Goal: Information Seeking & Learning: Learn about a topic

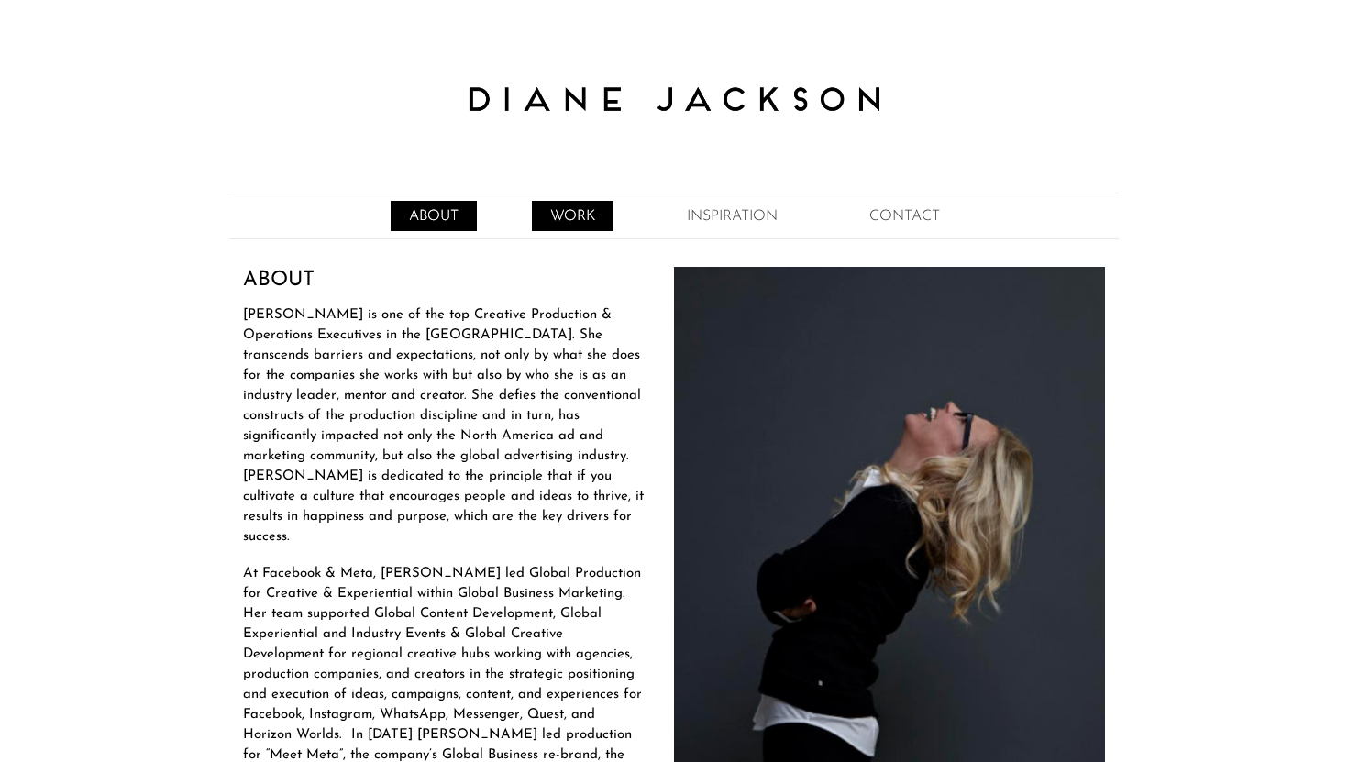
click at [568, 211] on link "WORK" at bounding box center [573, 216] width 82 height 30
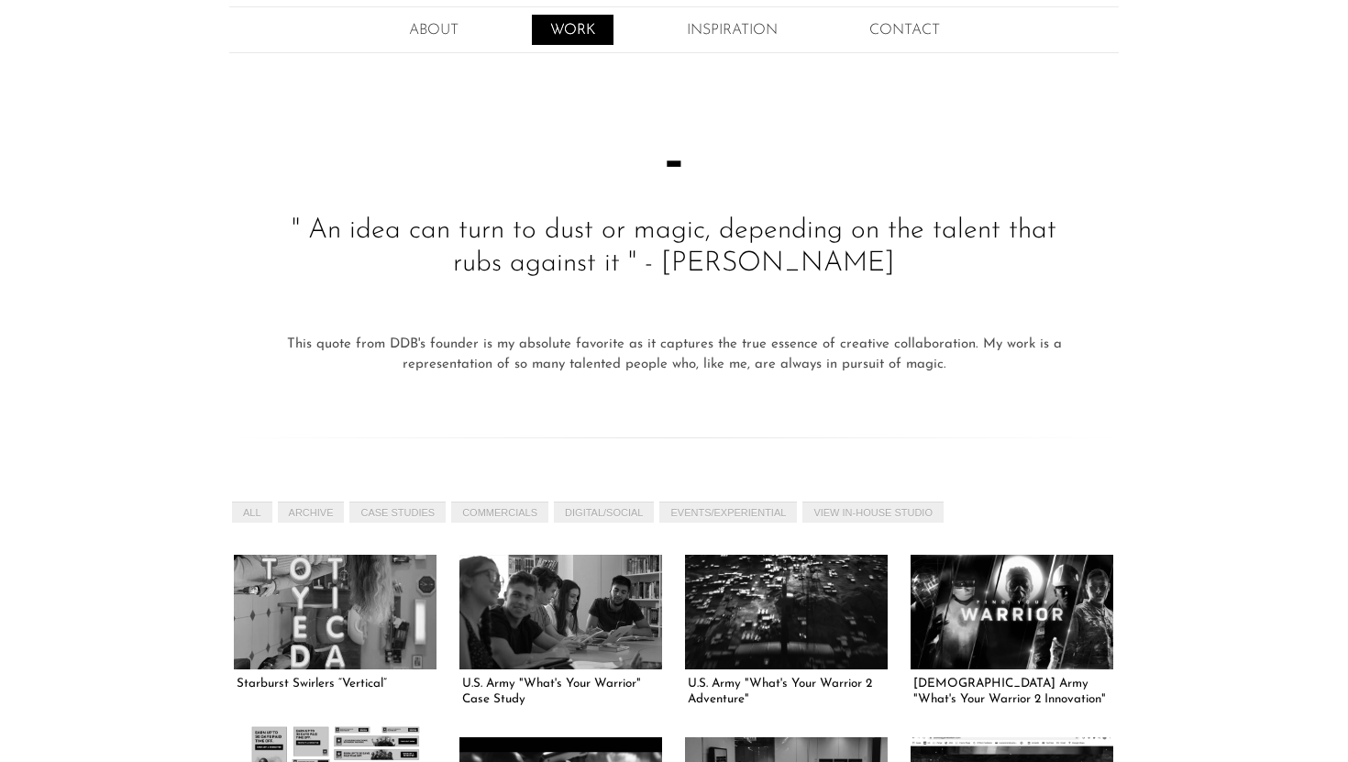
scroll to position [193, 0]
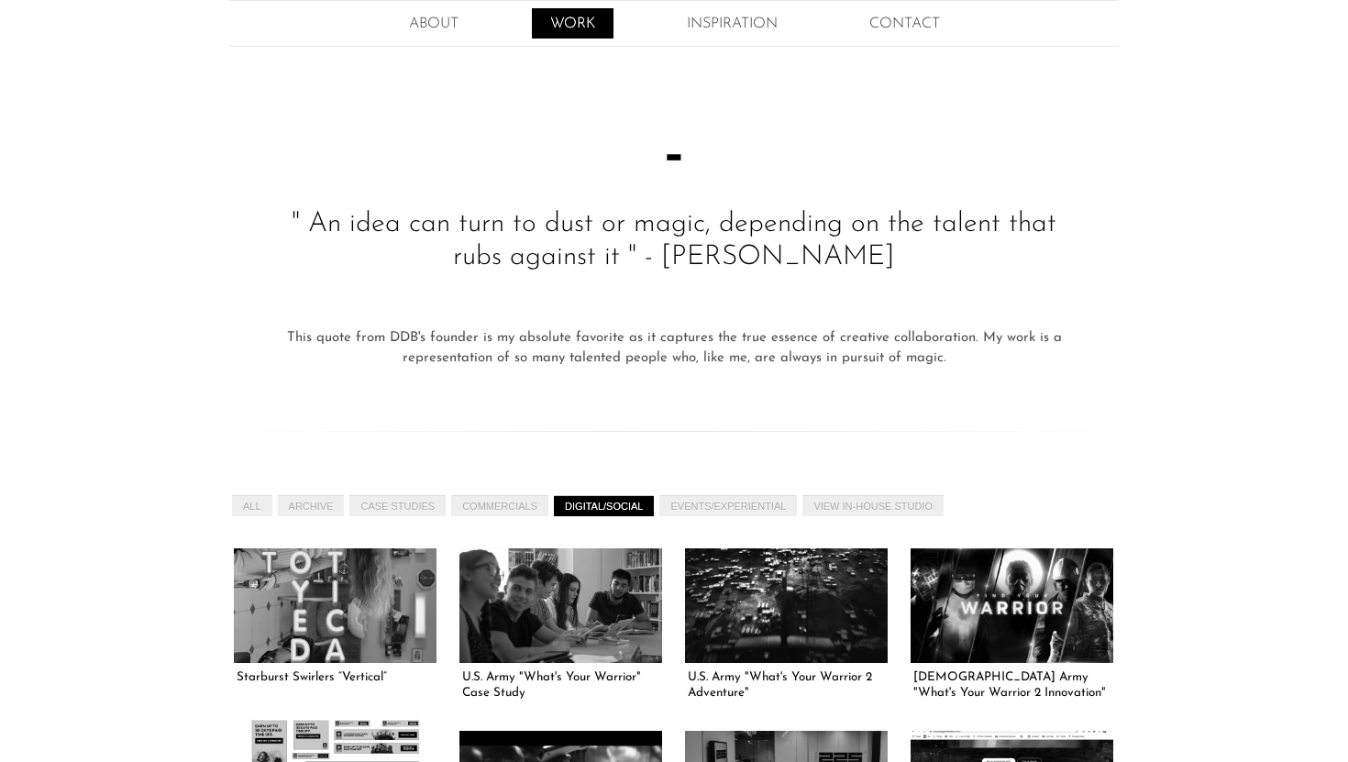
click at [624, 503] on link "DIGITAL/SOCIAL" at bounding box center [604, 505] width 100 height 21
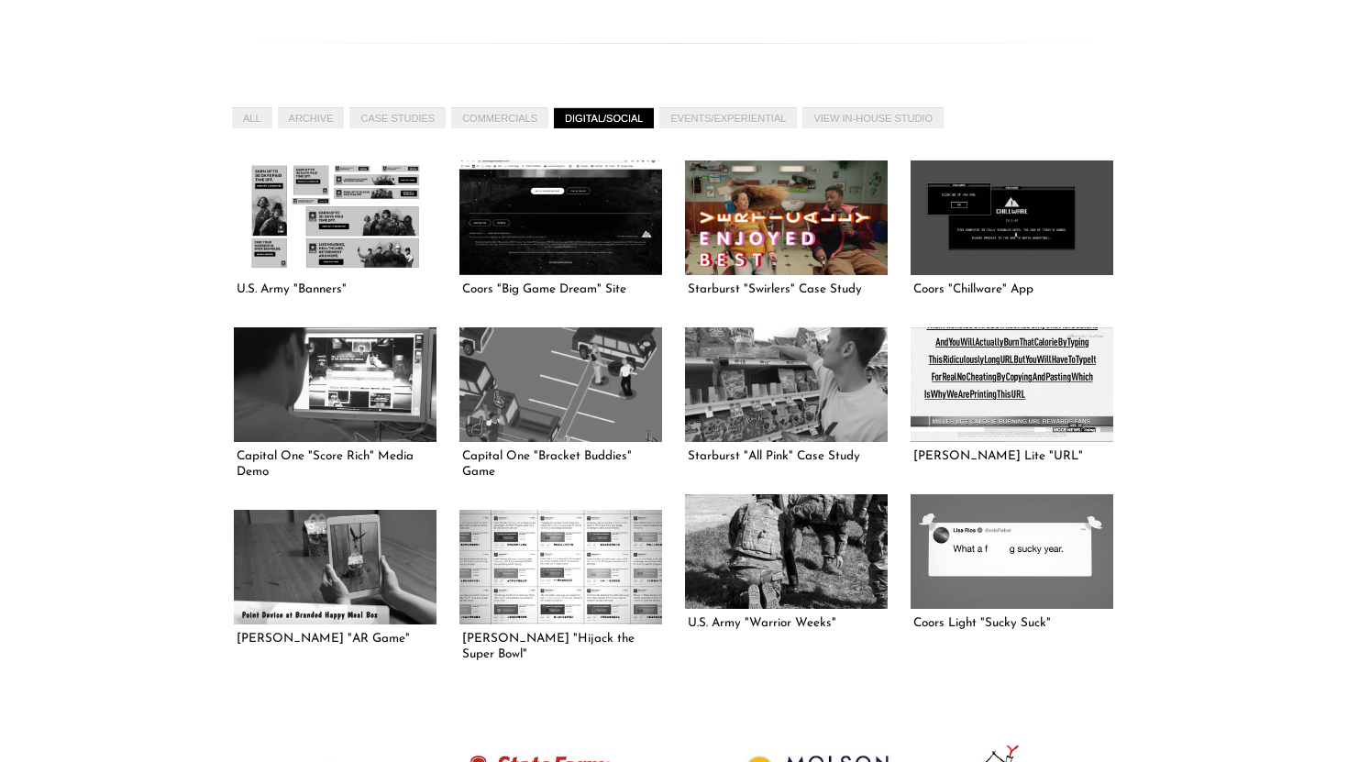
scroll to position [585, 0]
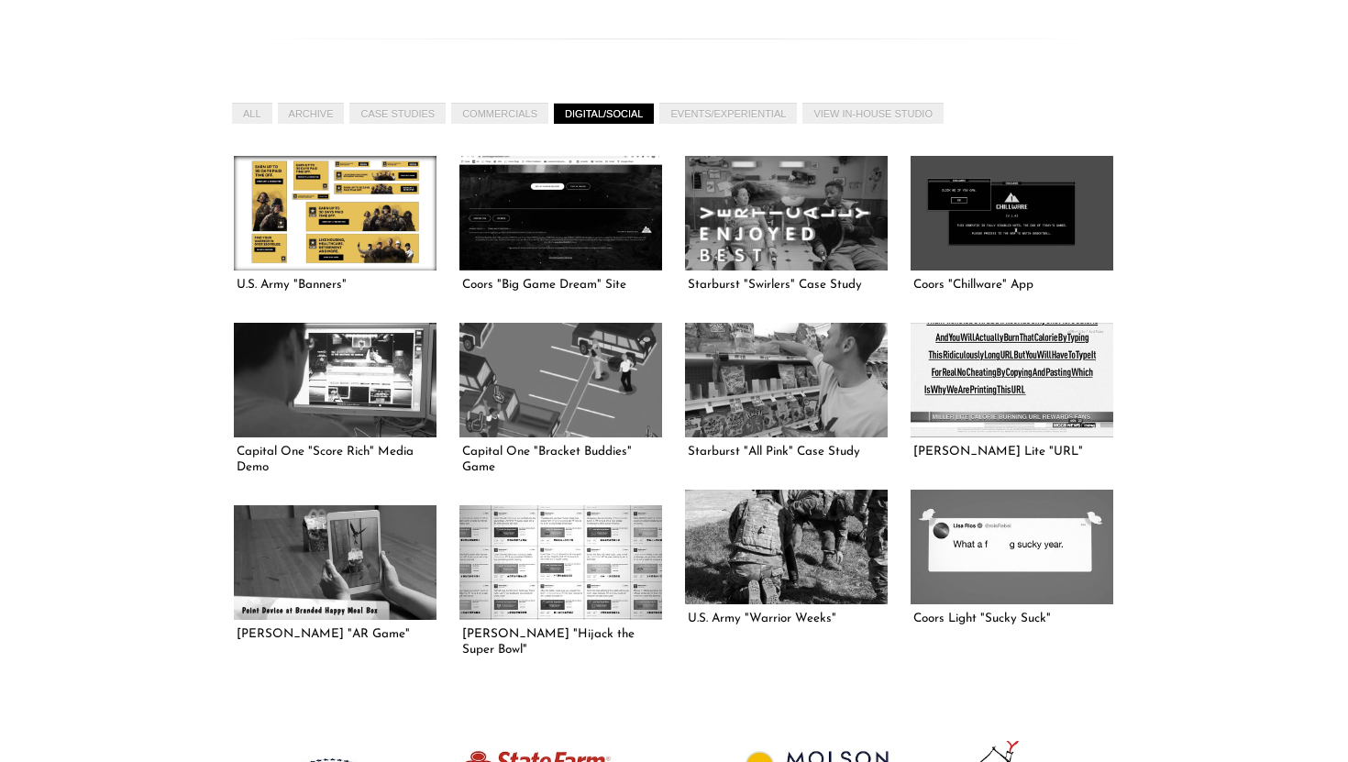
click at [382, 257] on link at bounding box center [335, 213] width 203 height 114
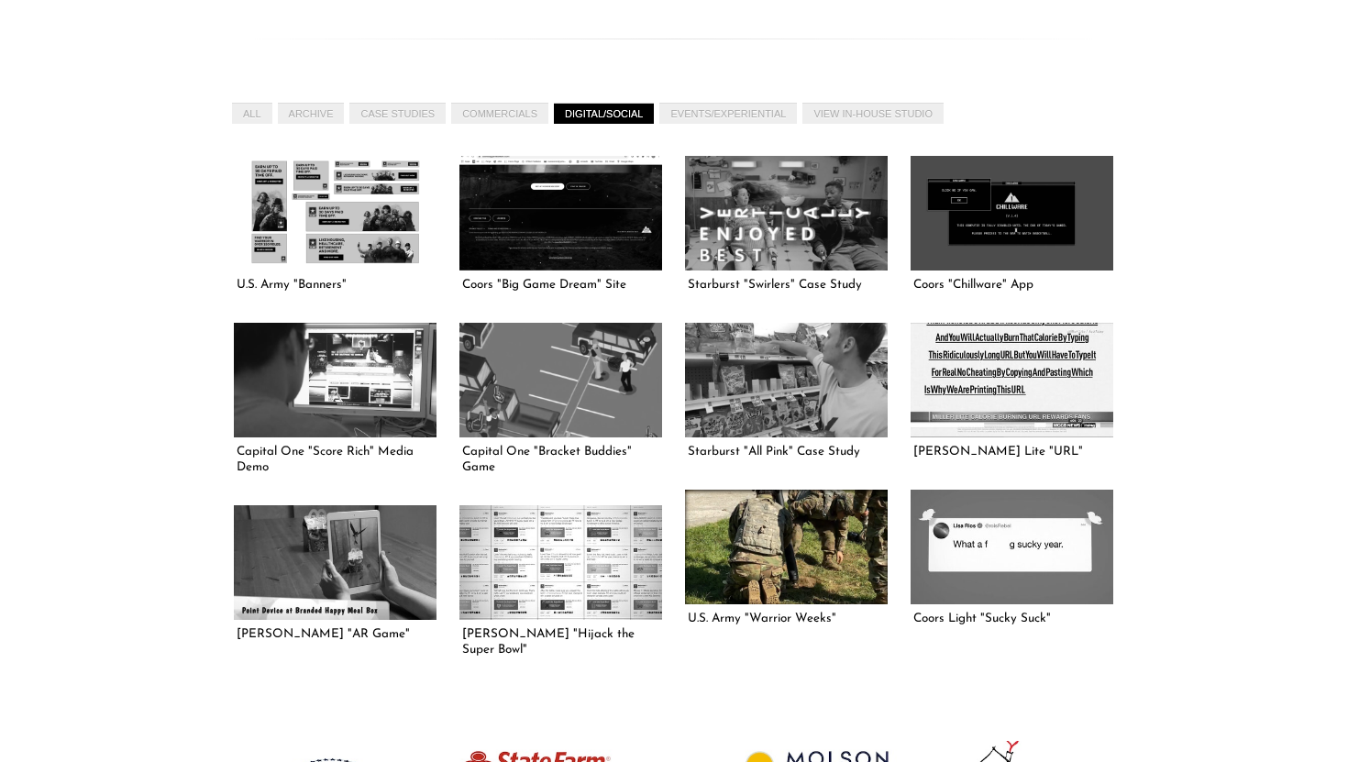
click at [801, 574] on link at bounding box center [786, 547] width 203 height 114
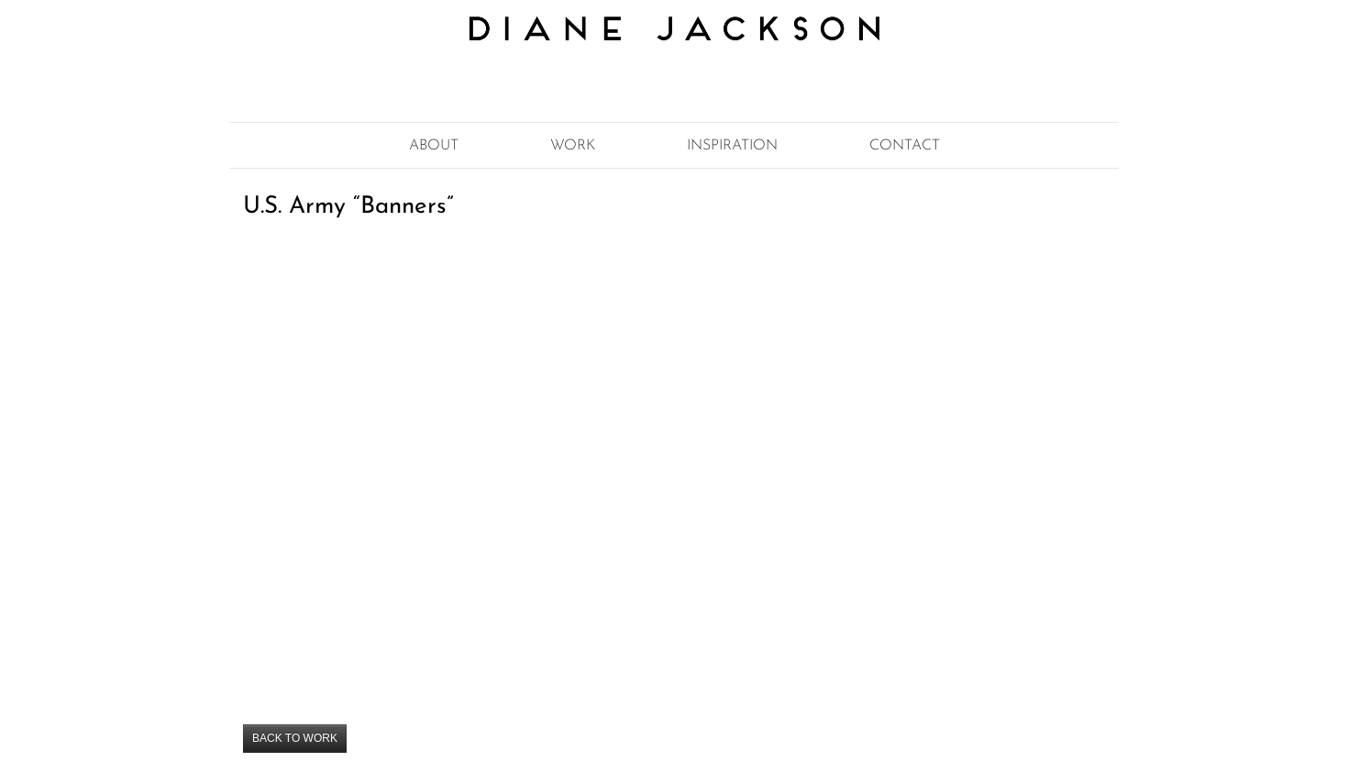
scroll to position [314, 0]
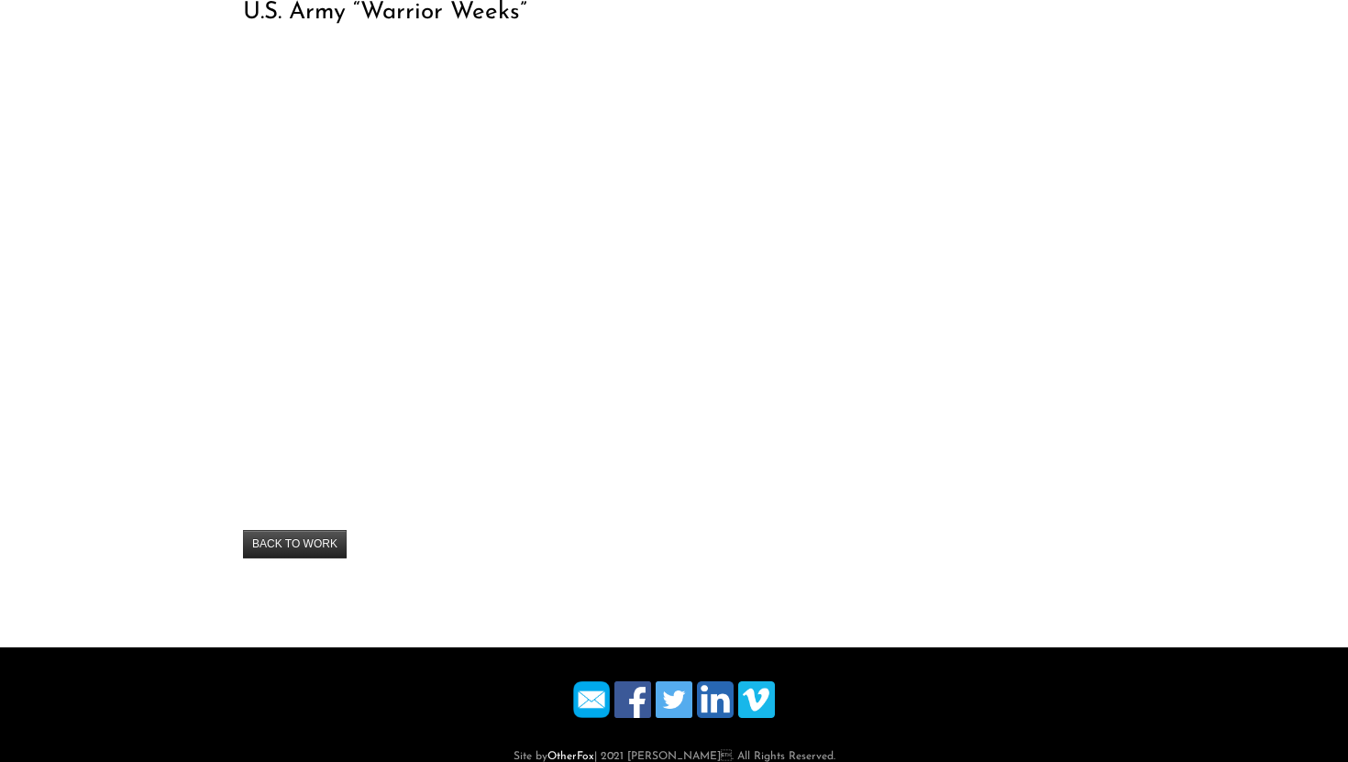
scroll to position [205, 0]
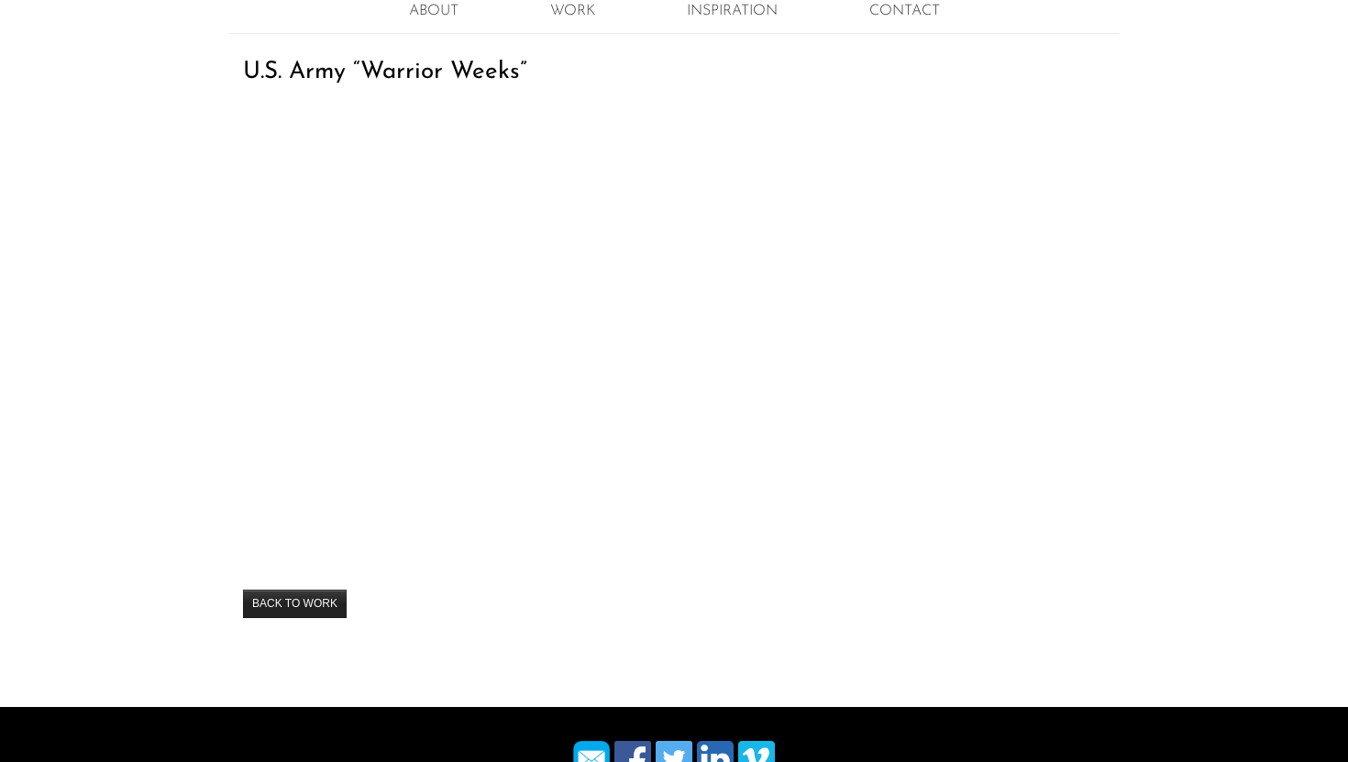
click at [316, 604] on link "BACK TO WORK" at bounding box center [295, 603] width 104 height 28
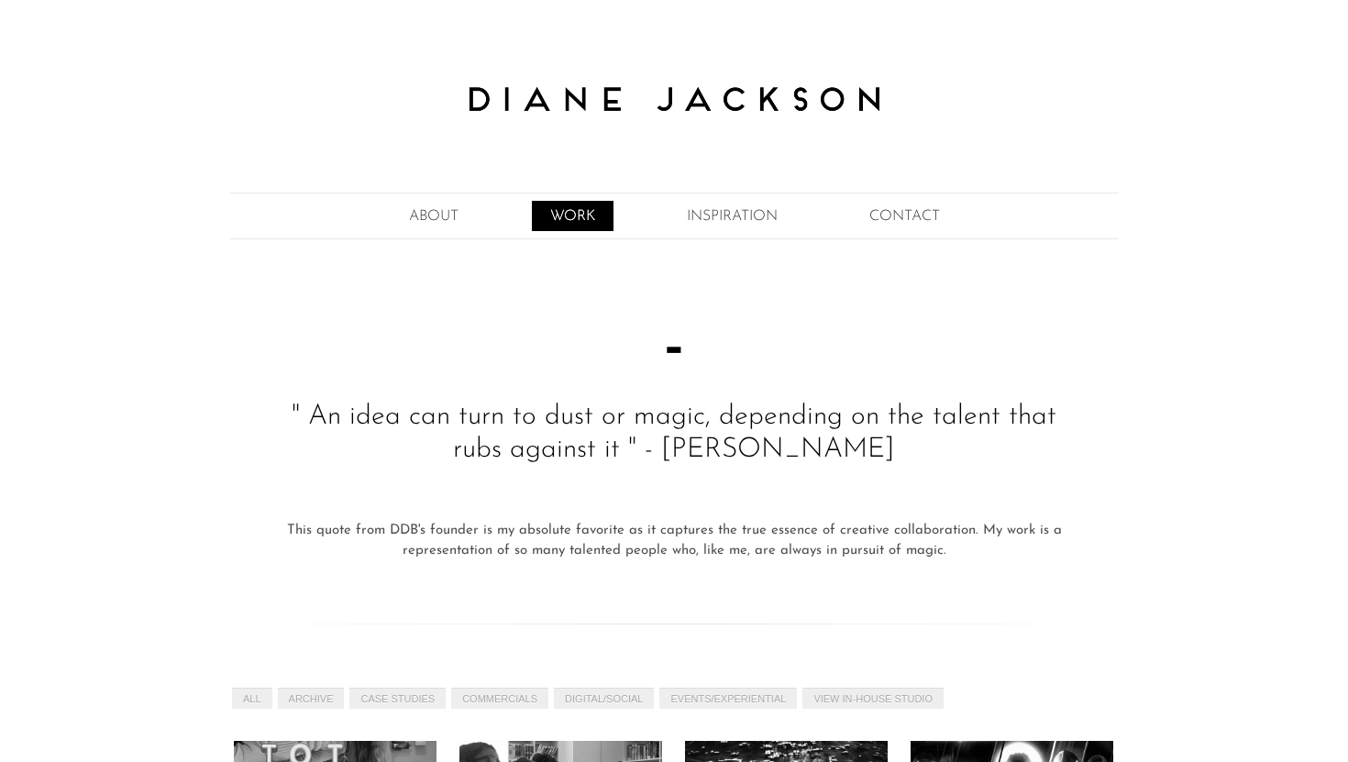
click at [586, 215] on link "WORK" at bounding box center [573, 216] width 82 height 30
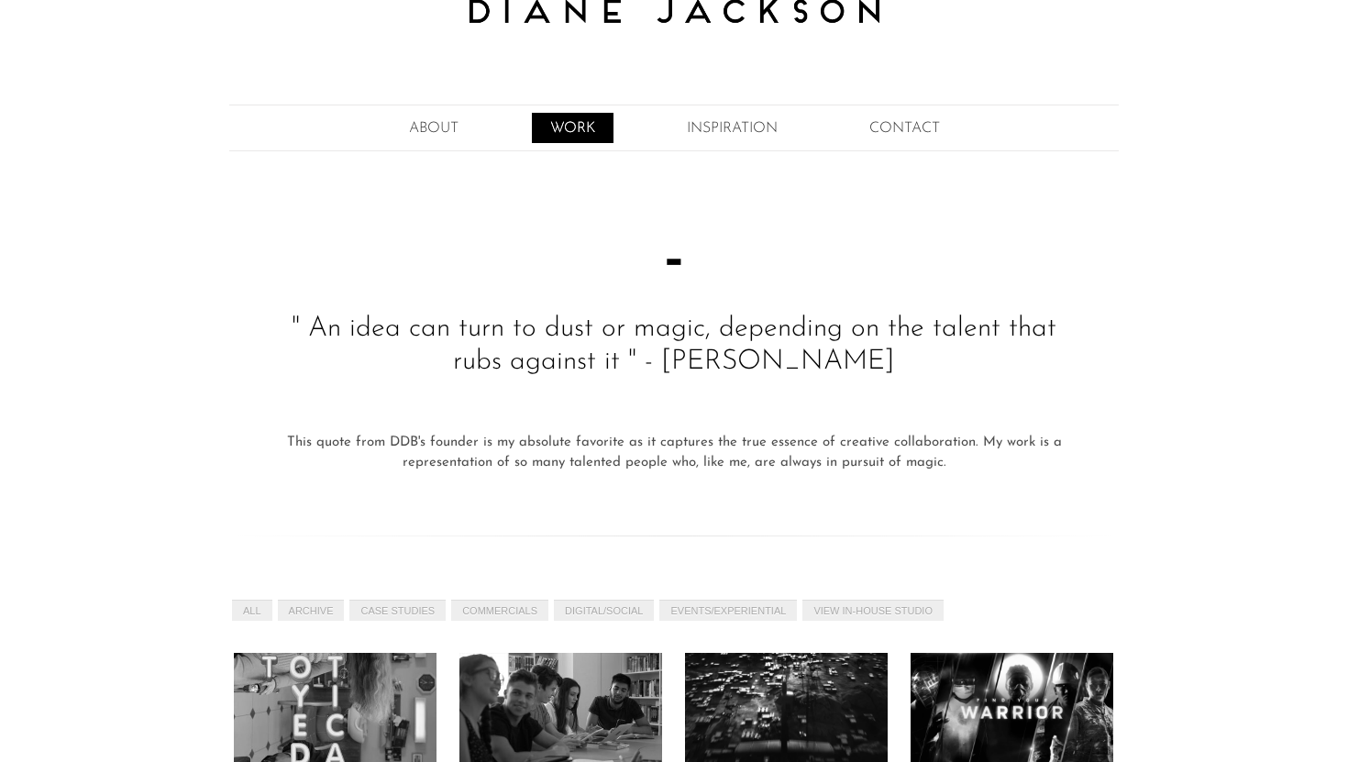
scroll to position [435, 0]
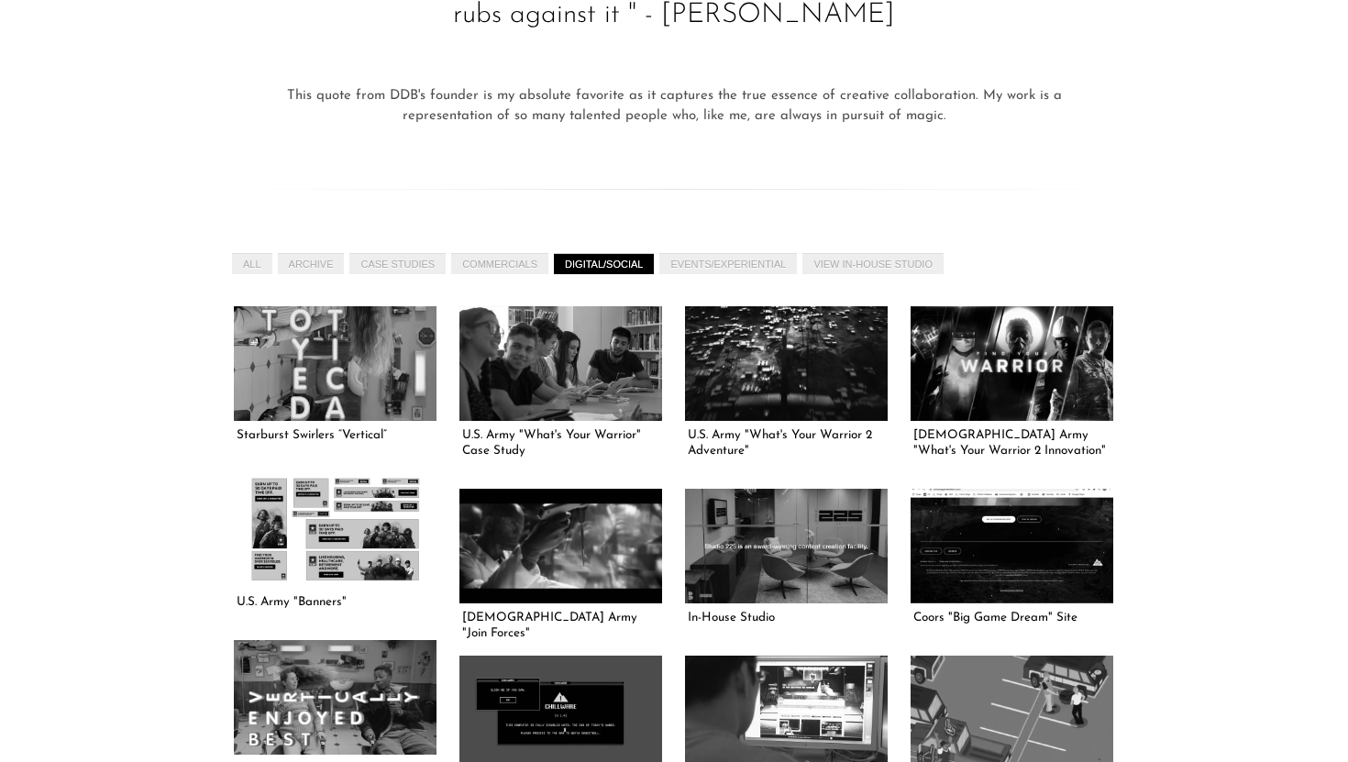
click at [599, 258] on link "DIGITAL/SOCIAL" at bounding box center [604, 263] width 100 height 21
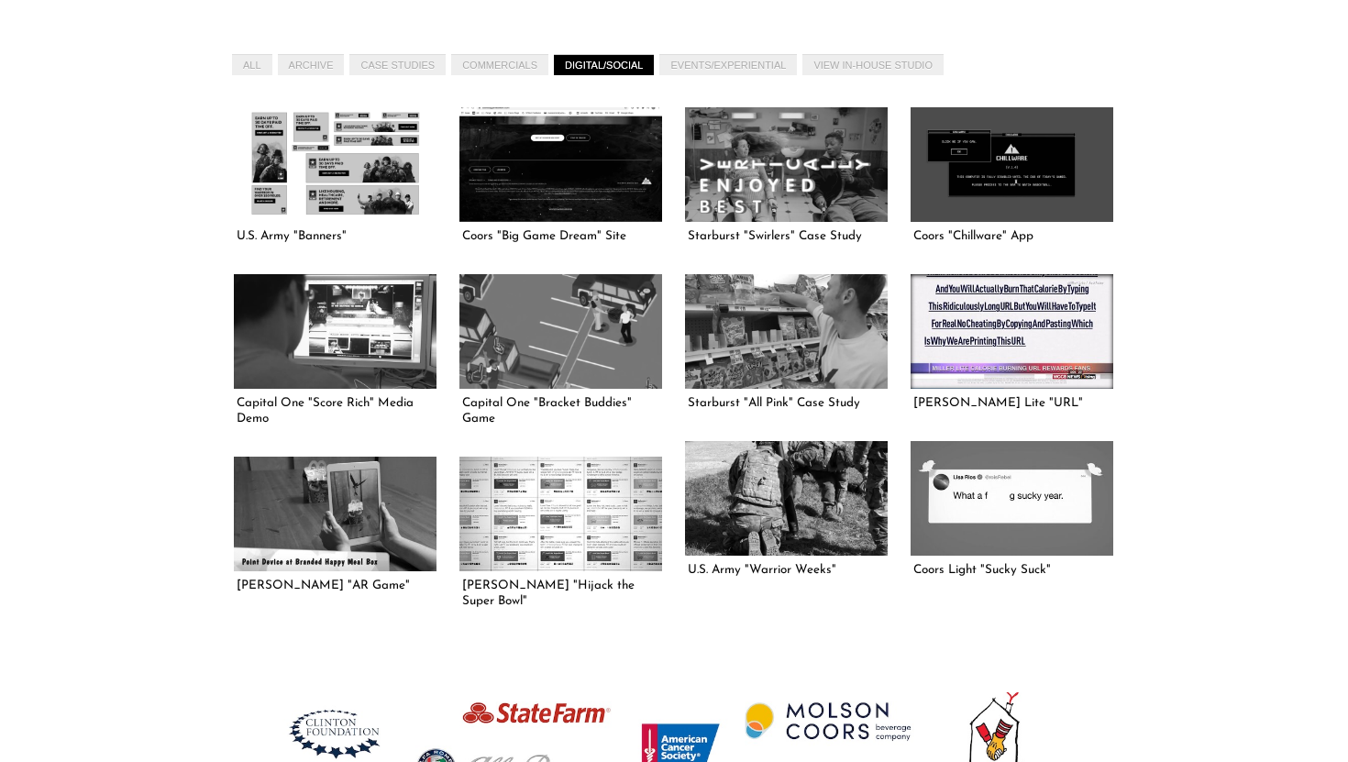
scroll to position [643, 0]
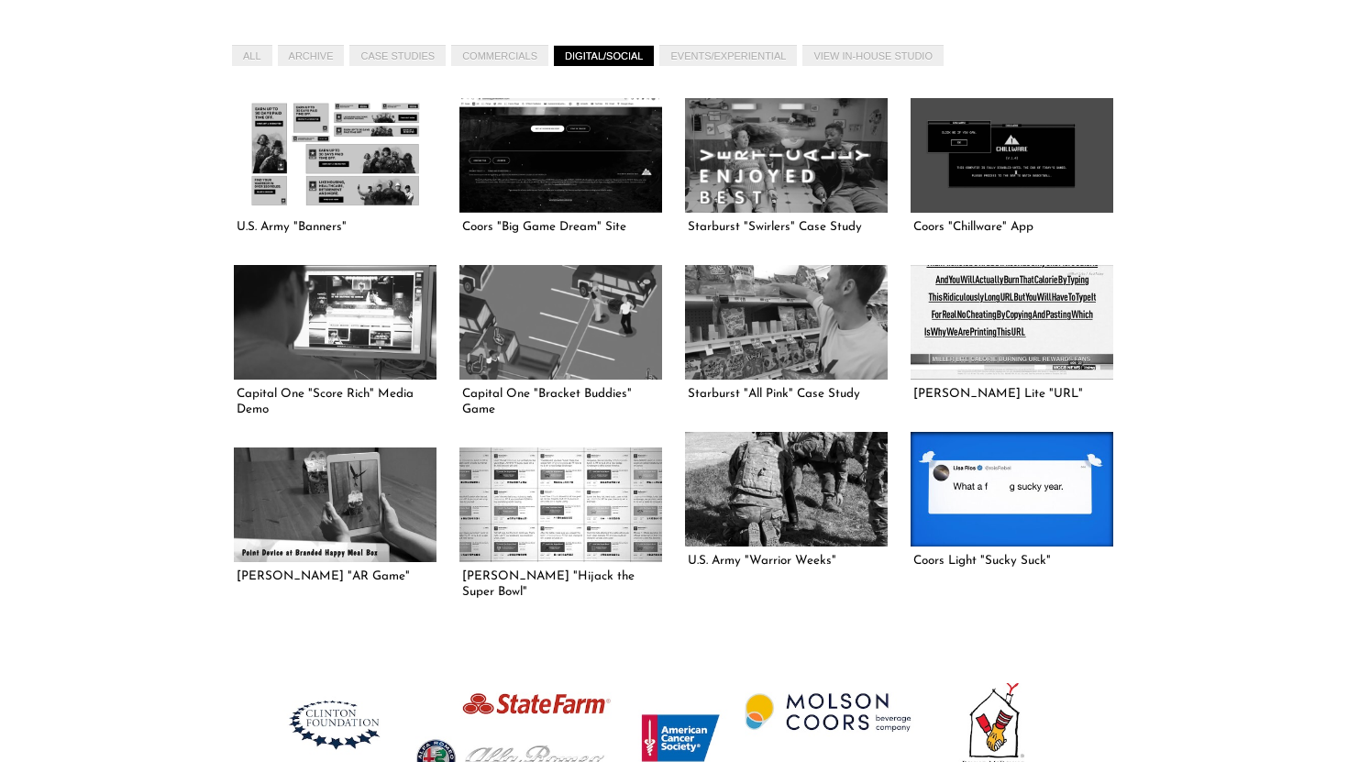
click at [1040, 504] on link at bounding box center [1011, 489] width 203 height 114
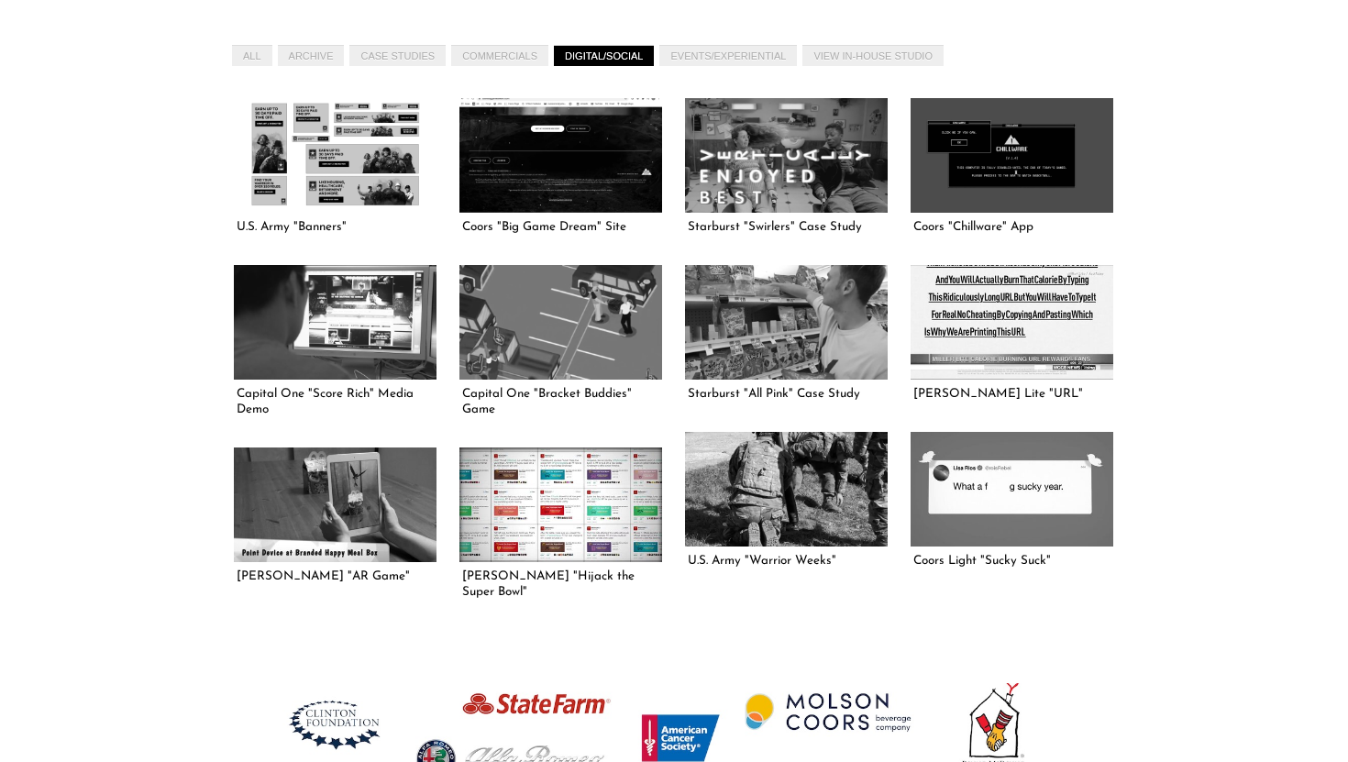
click at [577, 501] on link at bounding box center [560, 504] width 203 height 114
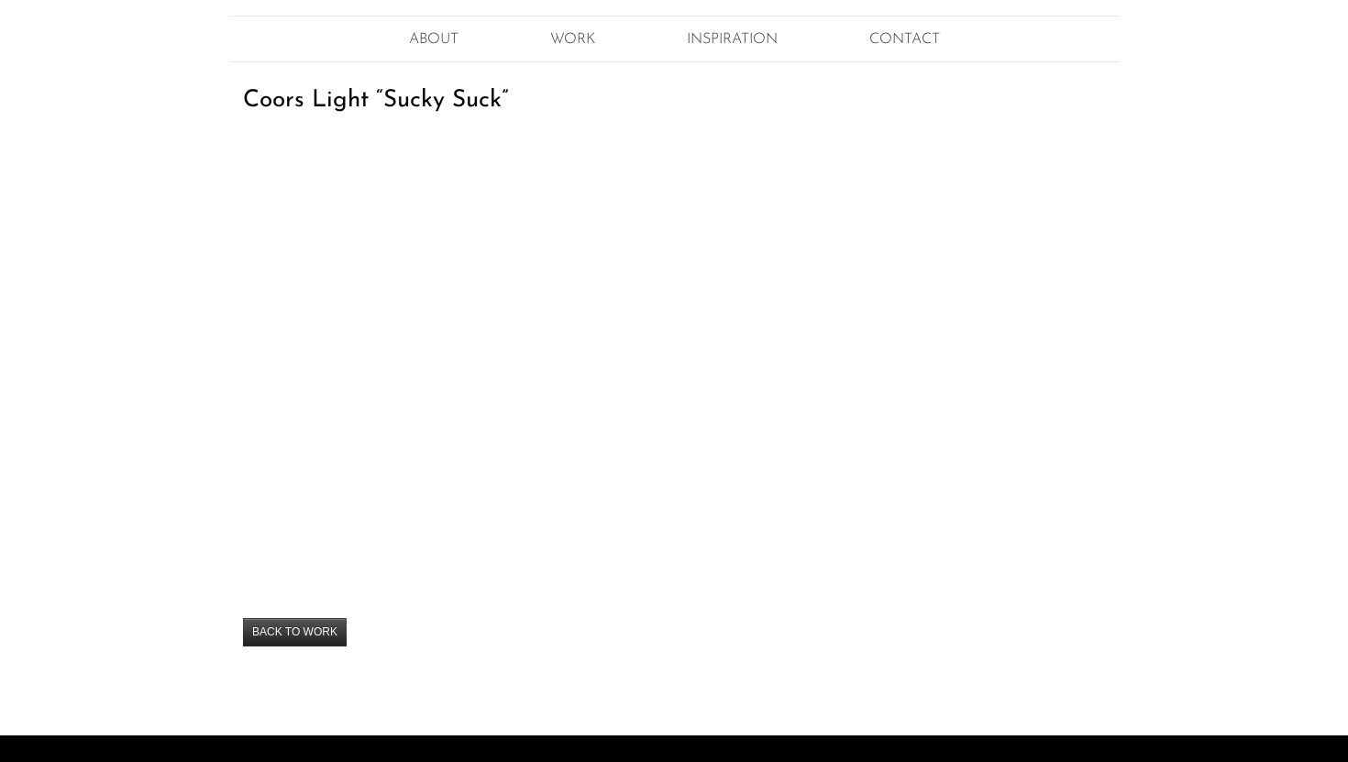
scroll to position [190, 0]
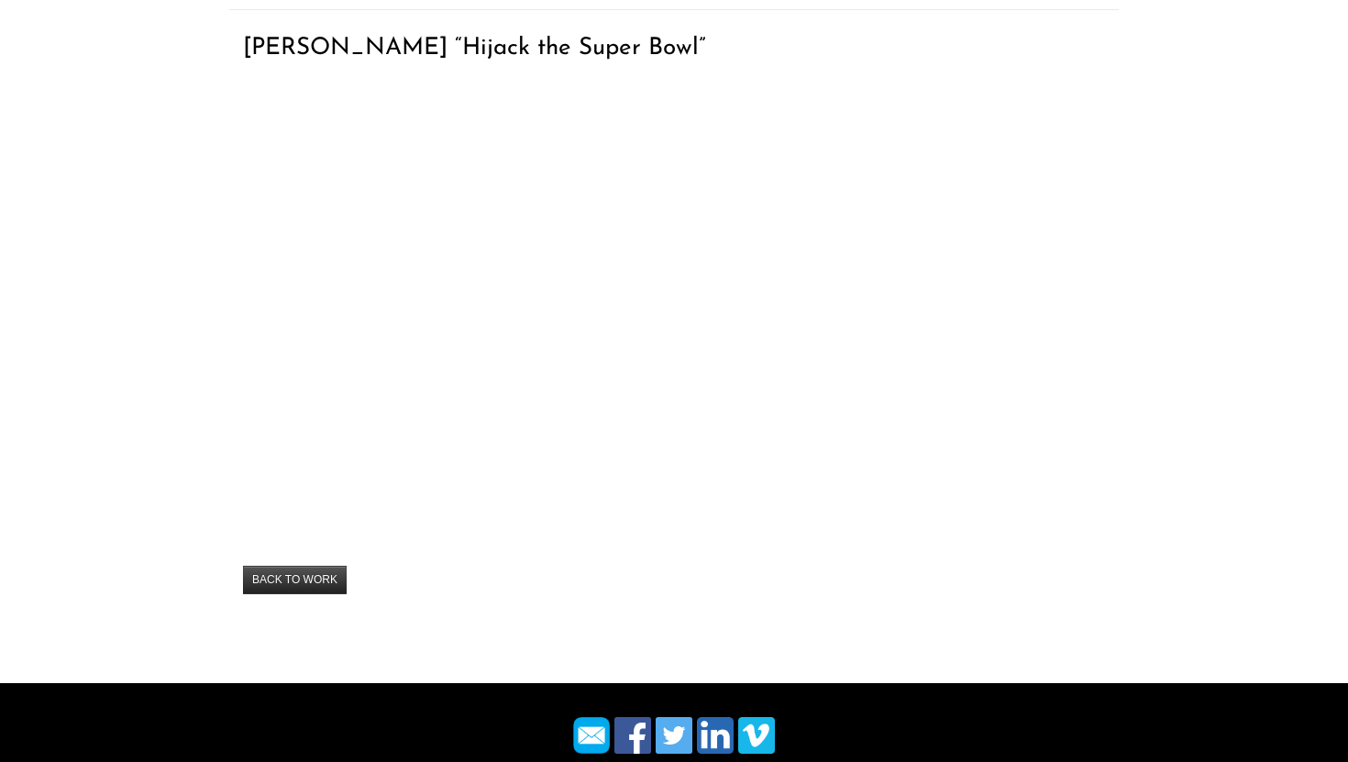
scroll to position [236, 0]
